Goal: Task Accomplishment & Management: Use online tool/utility

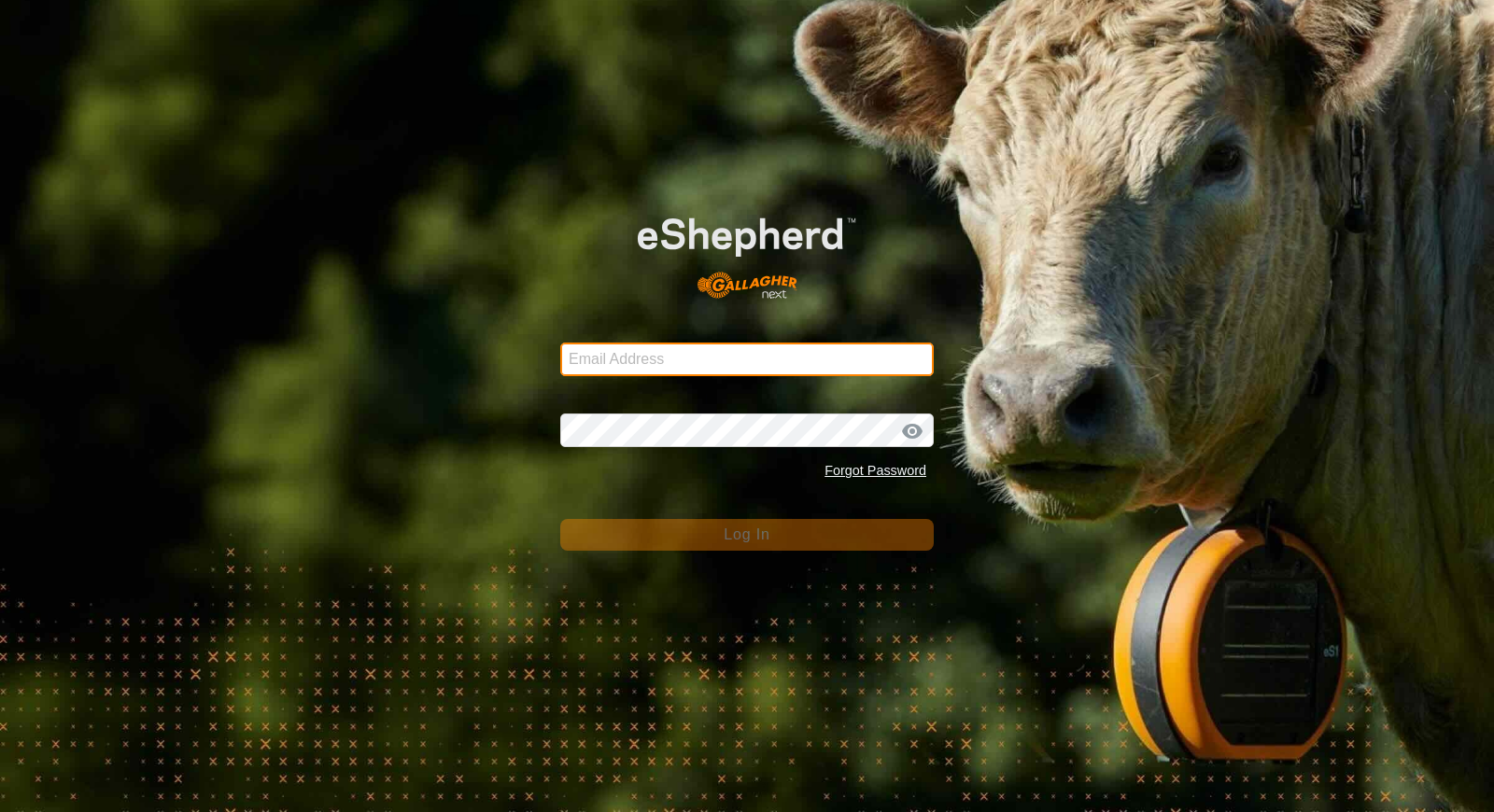
type input "[EMAIL_ADDRESS][DOMAIN_NAME]"
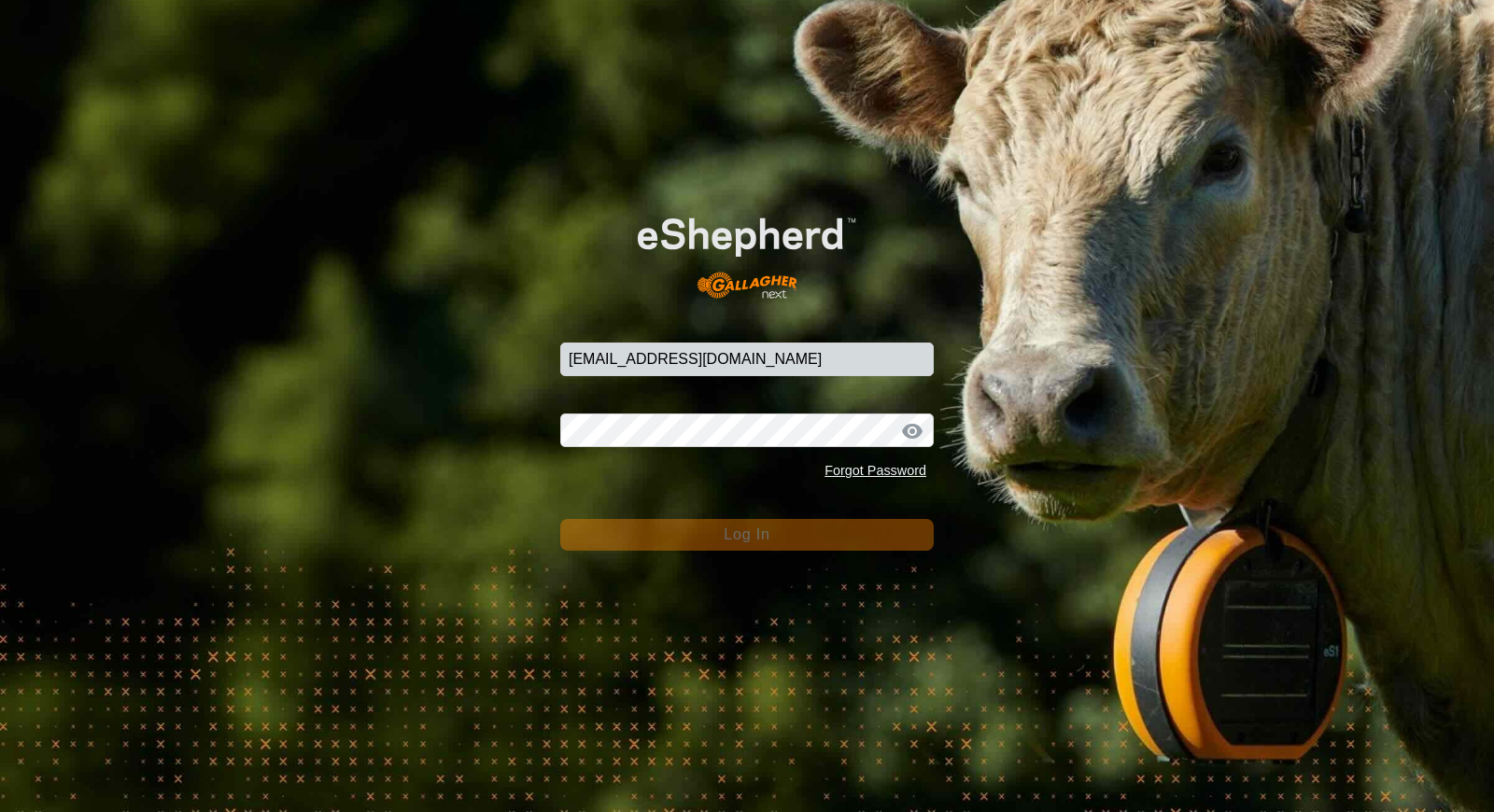
click at [864, 531] on button "Log In" at bounding box center [747, 534] width 374 height 32
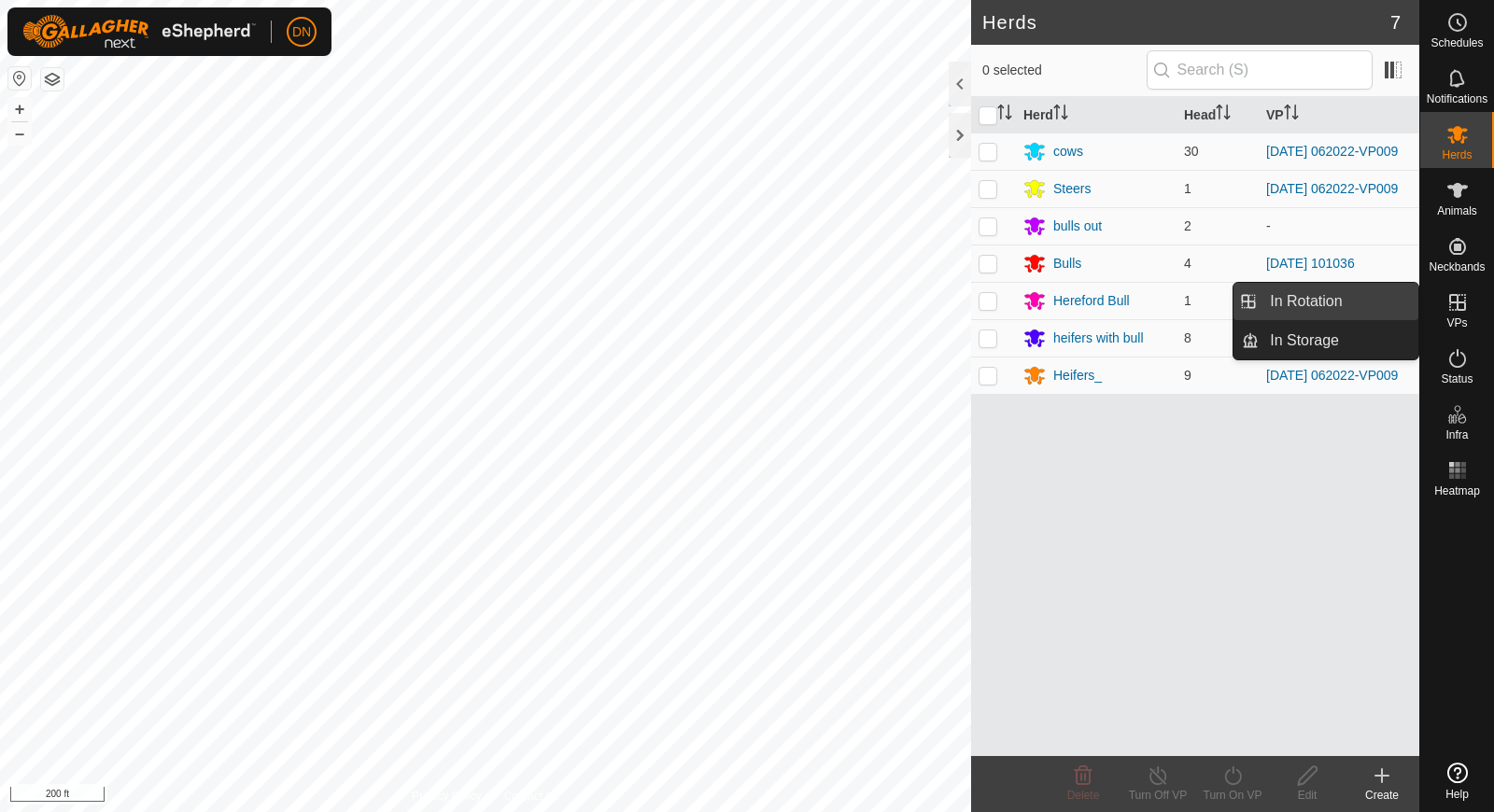
click at [1284, 292] on link "In Rotation" at bounding box center [1338, 301] width 160 height 37
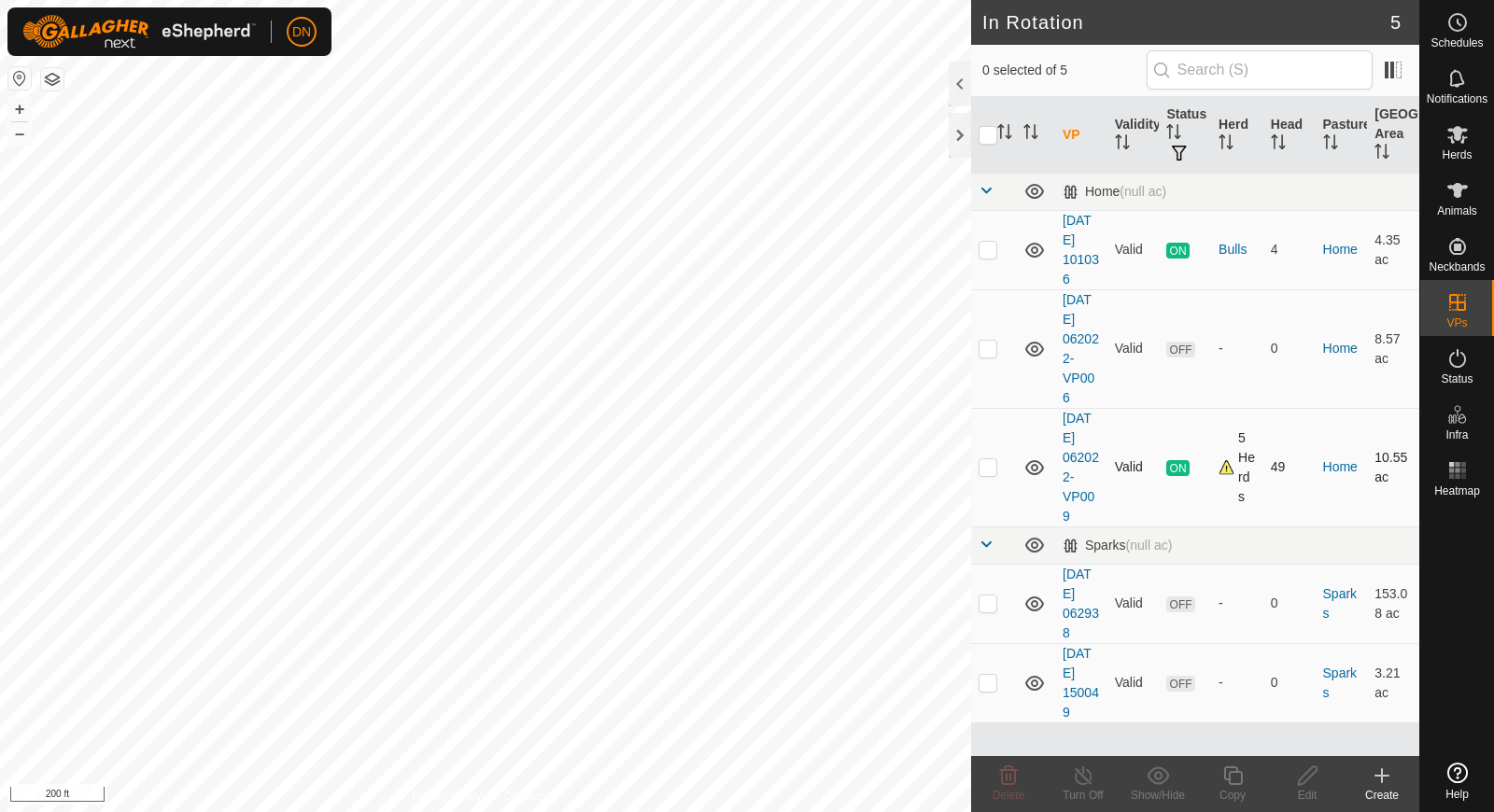
click at [990, 459] on p-checkbox at bounding box center [987, 467] width 18 height 15
checkbox input "true"
click at [1231, 778] on icon at bounding box center [1233, 775] width 23 height 22
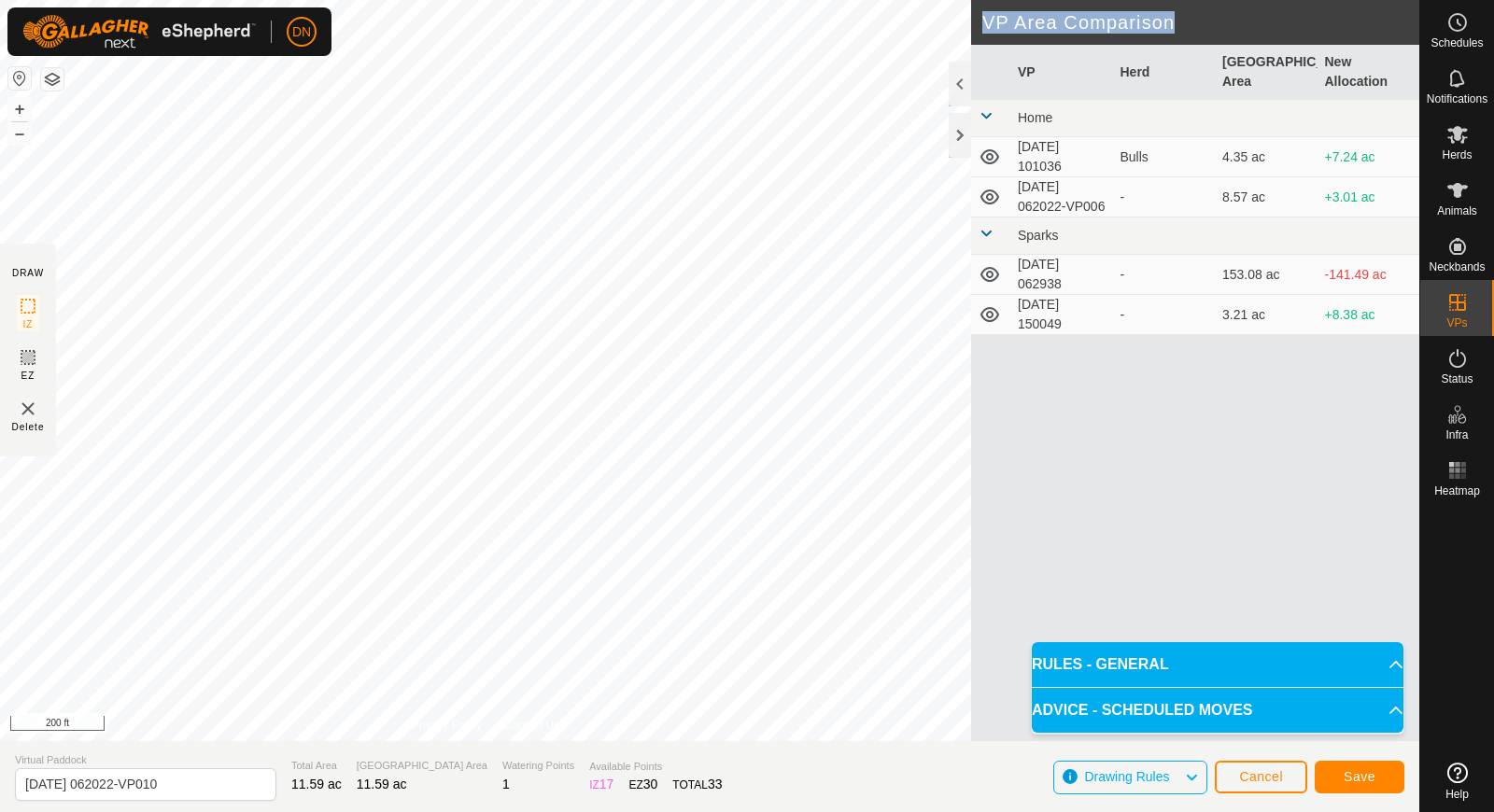
click at [940, 392] on div "DRAW IZ EZ Delete Privacy Policy Contact Us + – ⇧ i 200 ft VP Area Comparison V…" at bounding box center [710, 370] width 1419 height 741
click at [1373, 776] on span "Save" at bounding box center [1359, 776] width 32 height 15
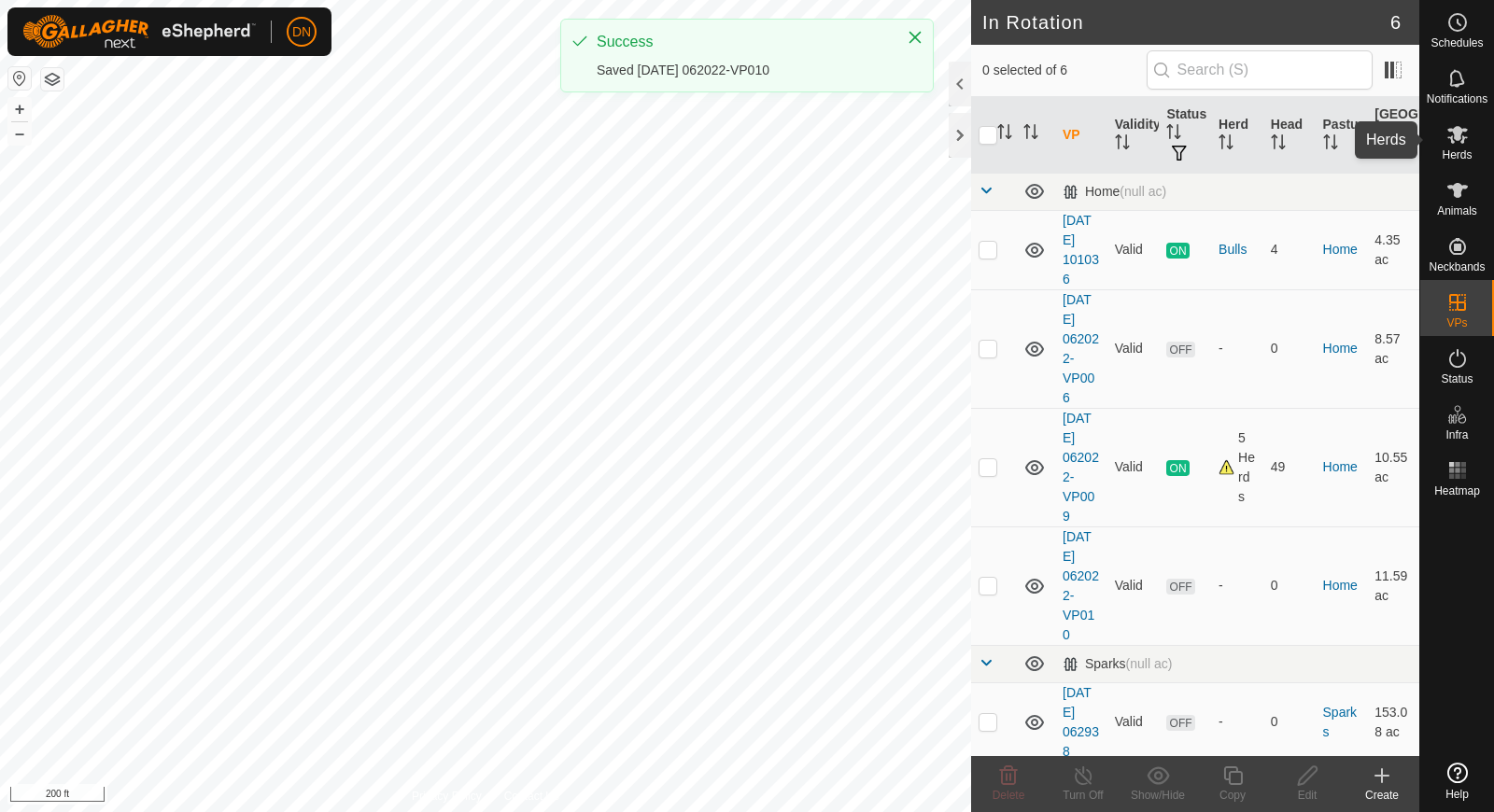
click at [1453, 131] on icon at bounding box center [1457, 135] width 20 height 17
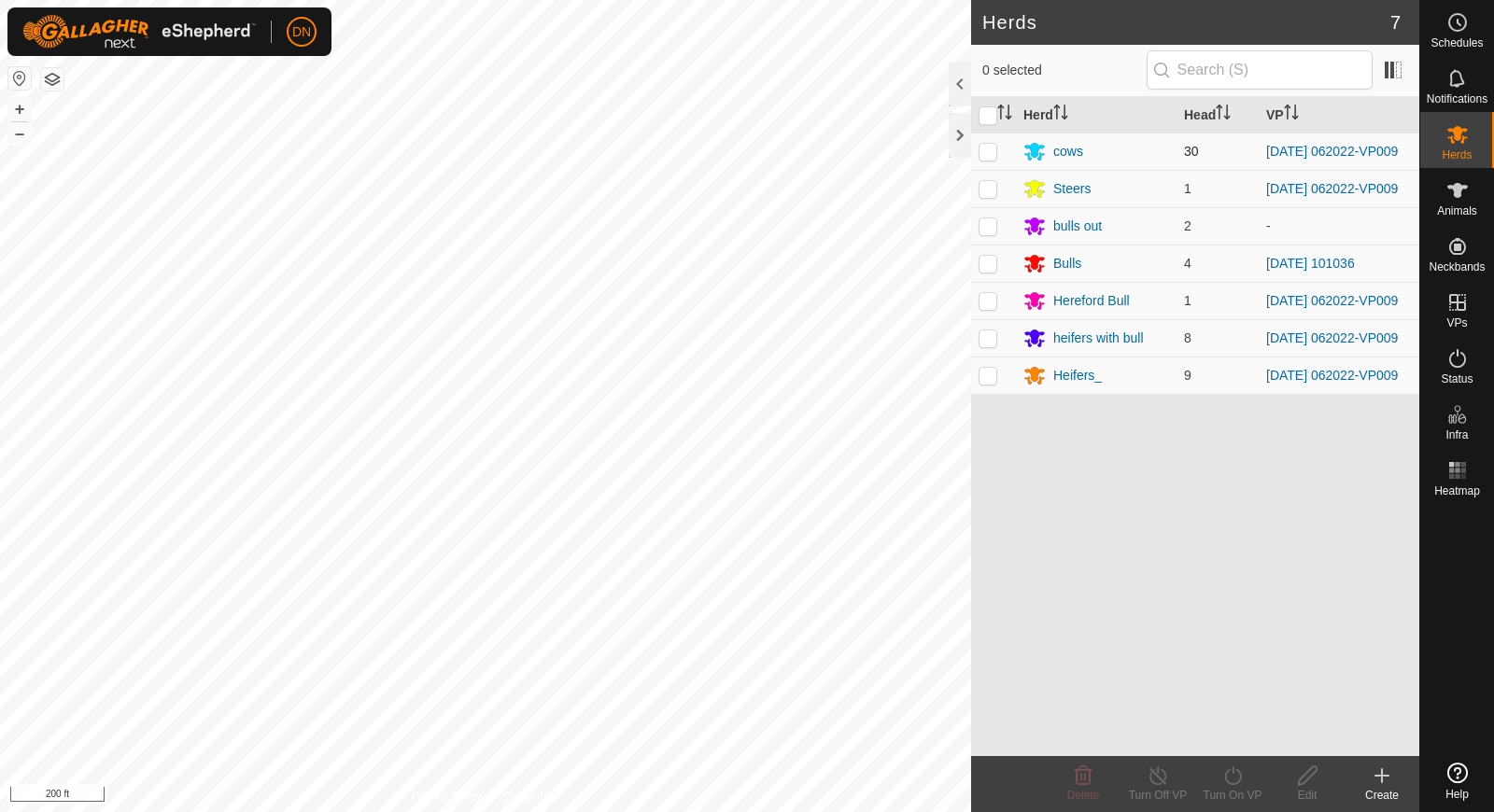
click at [986, 150] on p-checkbox at bounding box center [987, 152] width 18 height 15
checkbox input "true"
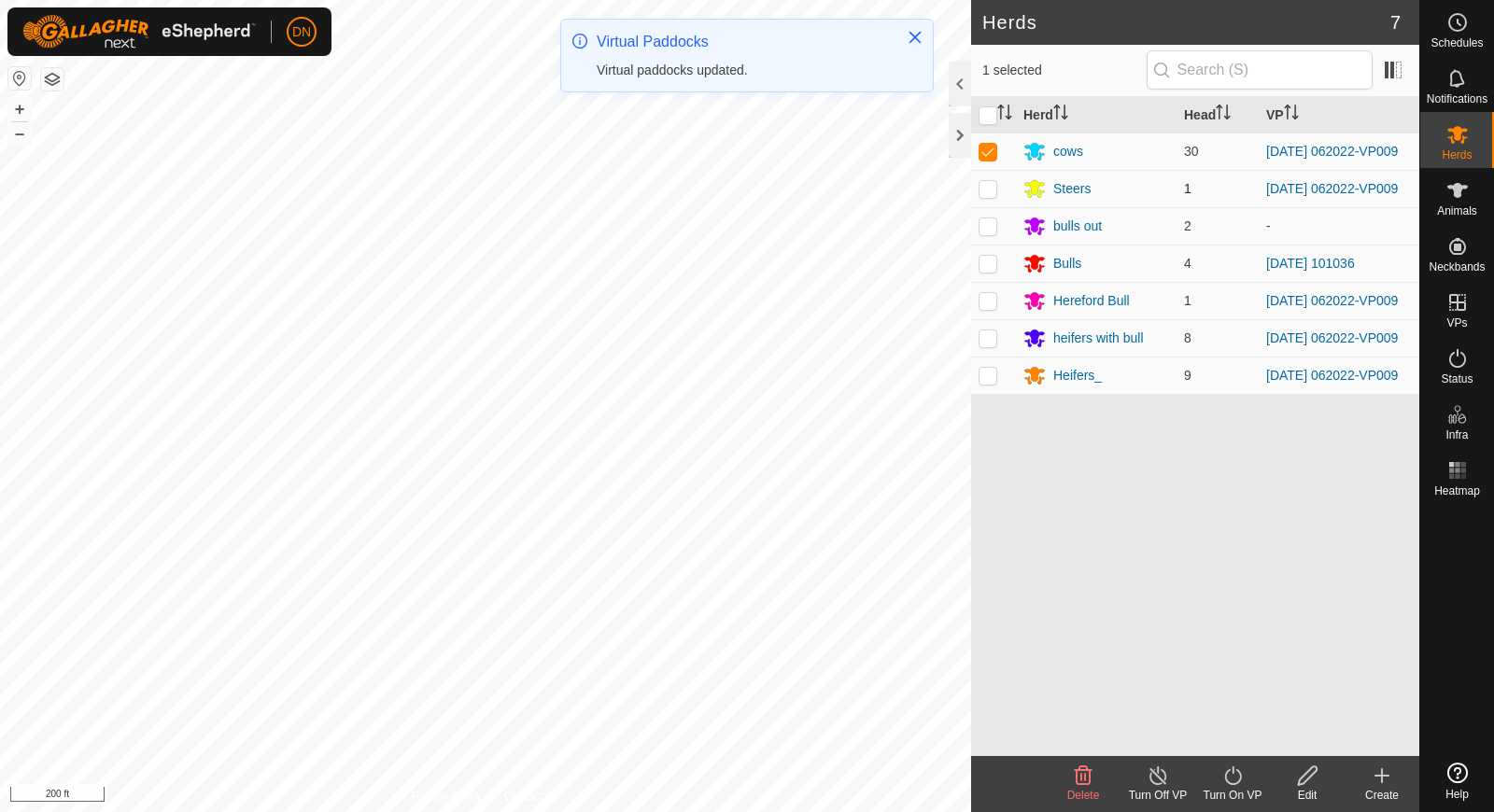
click at [971, 185] on td at bounding box center [993, 188] width 45 height 37
checkbox input "true"
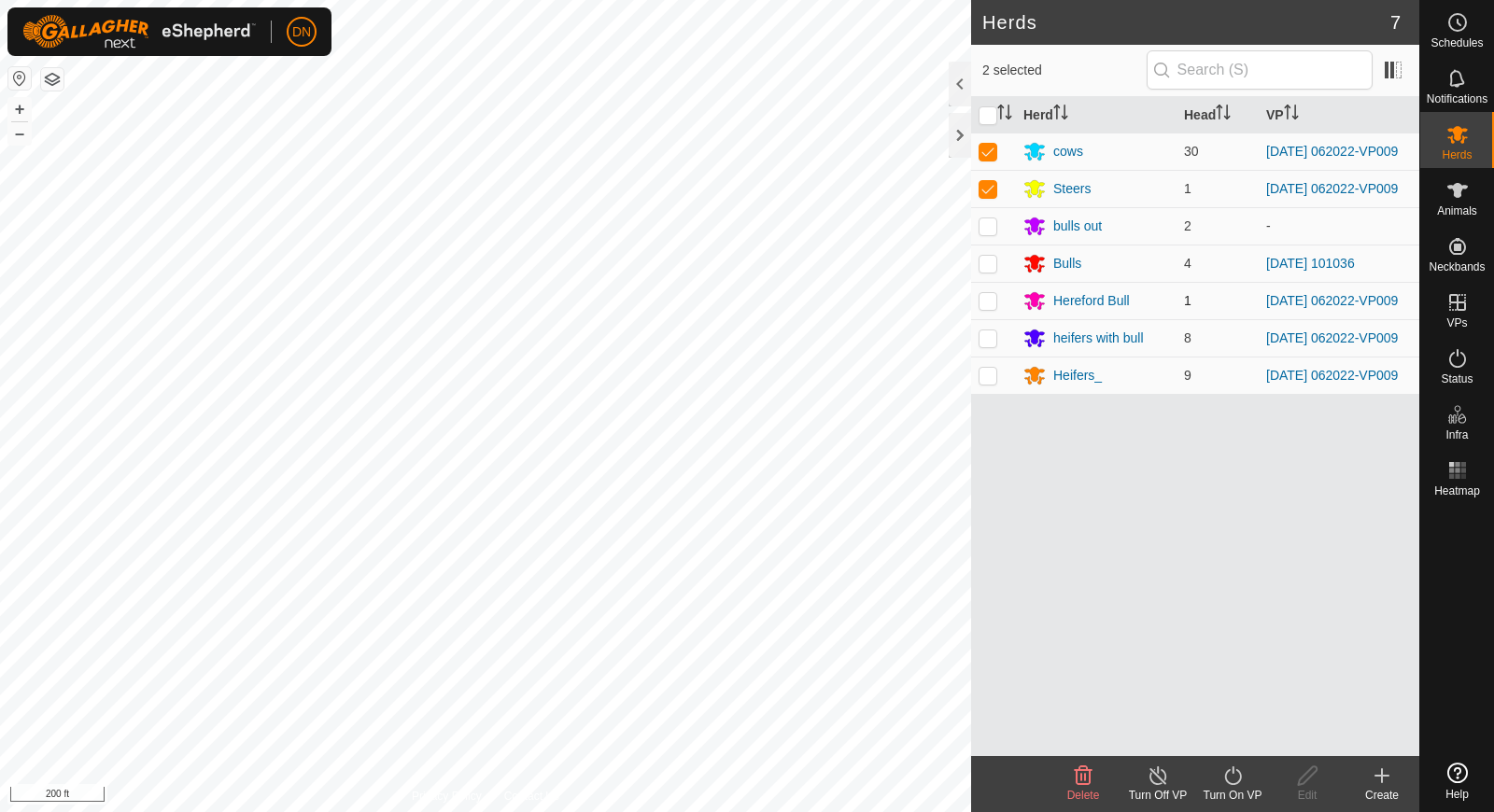
click at [987, 299] on td at bounding box center [993, 300] width 45 height 37
checkbox input "true"
click at [988, 345] on p-checkbox at bounding box center [987, 338] width 18 height 15
checkbox input "true"
click at [984, 382] on p-checkbox at bounding box center [987, 376] width 18 height 15
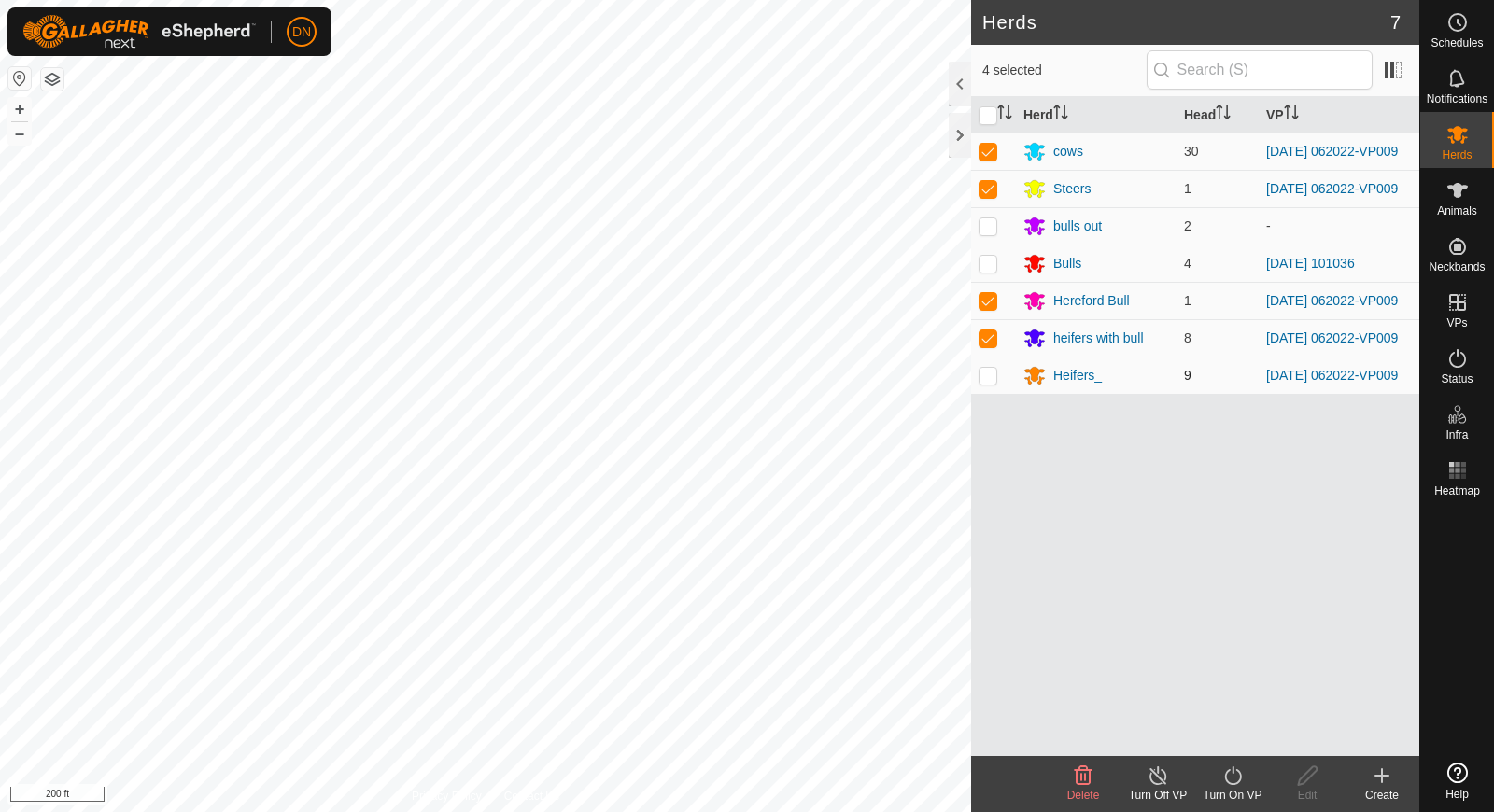
checkbox input "true"
click at [1227, 783] on icon at bounding box center [1233, 775] width 23 height 22
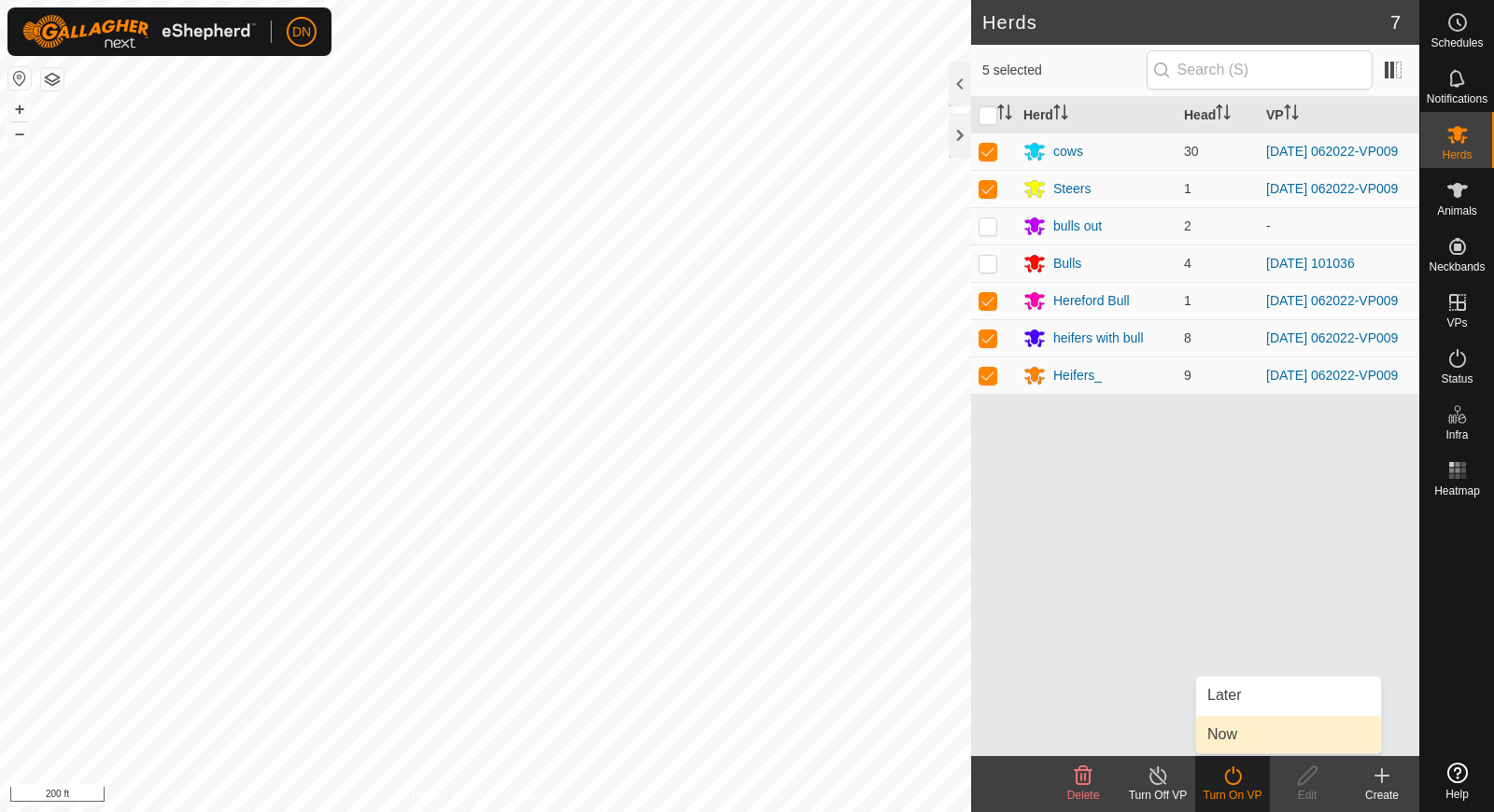
click at [1223, 732] on link "Now" at bounding box center [1288, 734] width 185 height 37
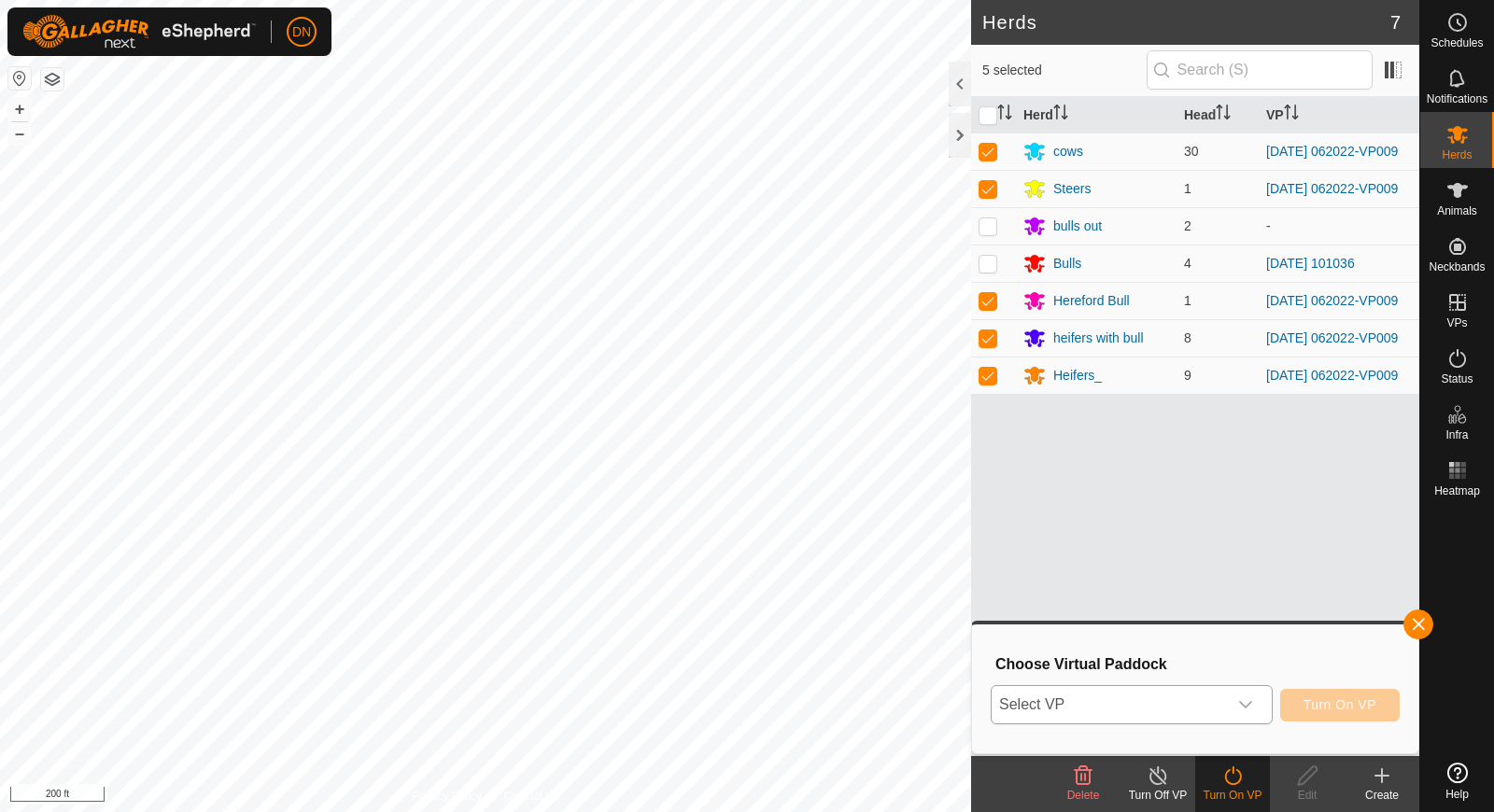
click at [1254, 701] on icon "dropdown trigger" at bounding box center [1246, 705] width 15 height 15
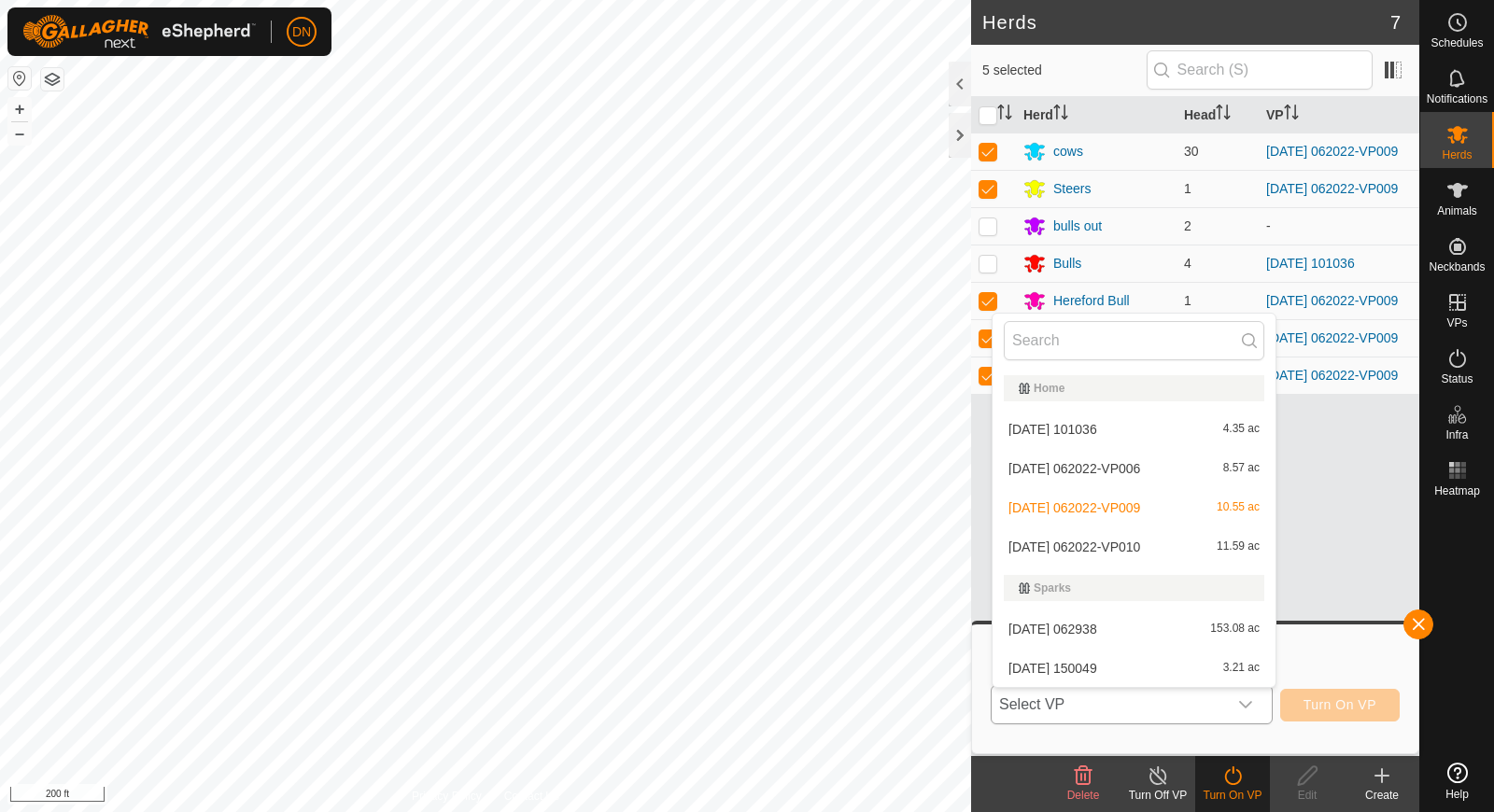
click at [1156, 550] on li "[DATE] 062022-VP010 11.59 ac" at bounding box center [1134, 547] width 283 height 37
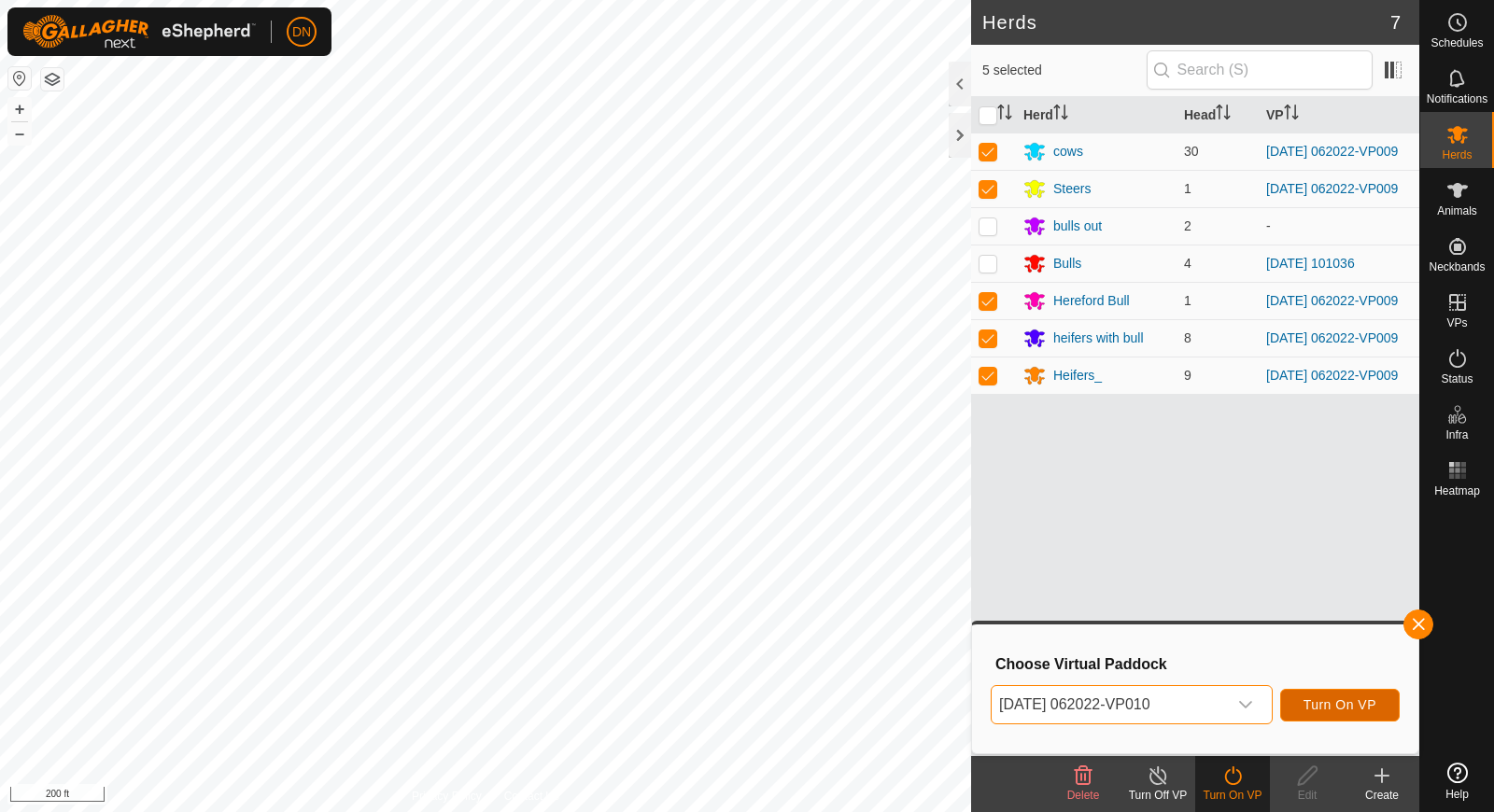
click at [1330, 695] on button "Turn On VP" at bounding box center [1340, 705] width 119 height 33
